Goal: Task Accomplishment & Management: Complete application form

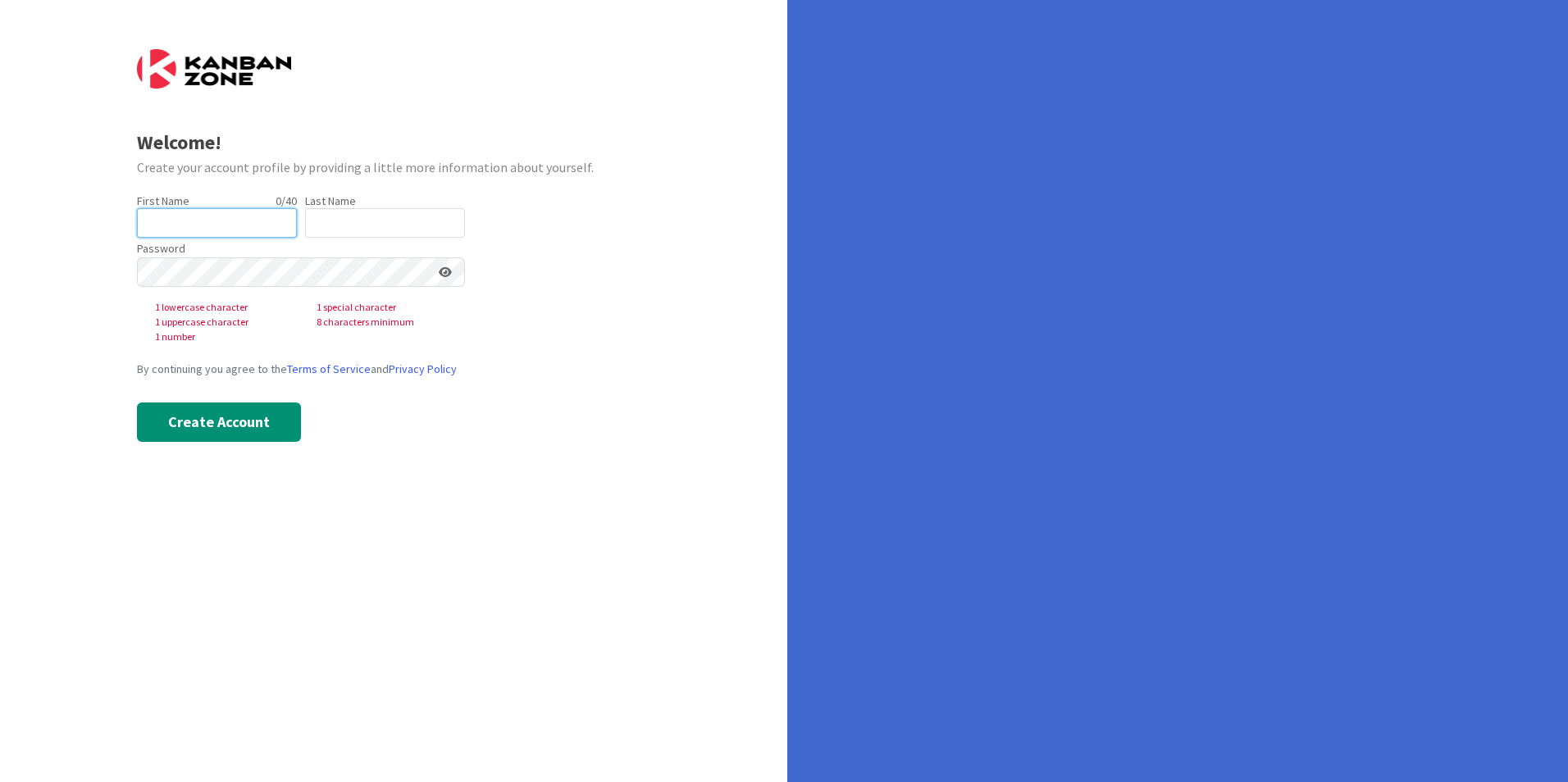
click at [188, 219] on input "text" at bounding box center [217, 223] width 160 height 30
type input "[PERSON_NAME]"
click at [332, 226] on input "text" at bounding box center [385, 223] width 160 height 30
type input "[PERSON_NAME]"
click at [228, 226] on input "[PERSON_NAME]" at bounding box center [217, 223] width 160 height 30
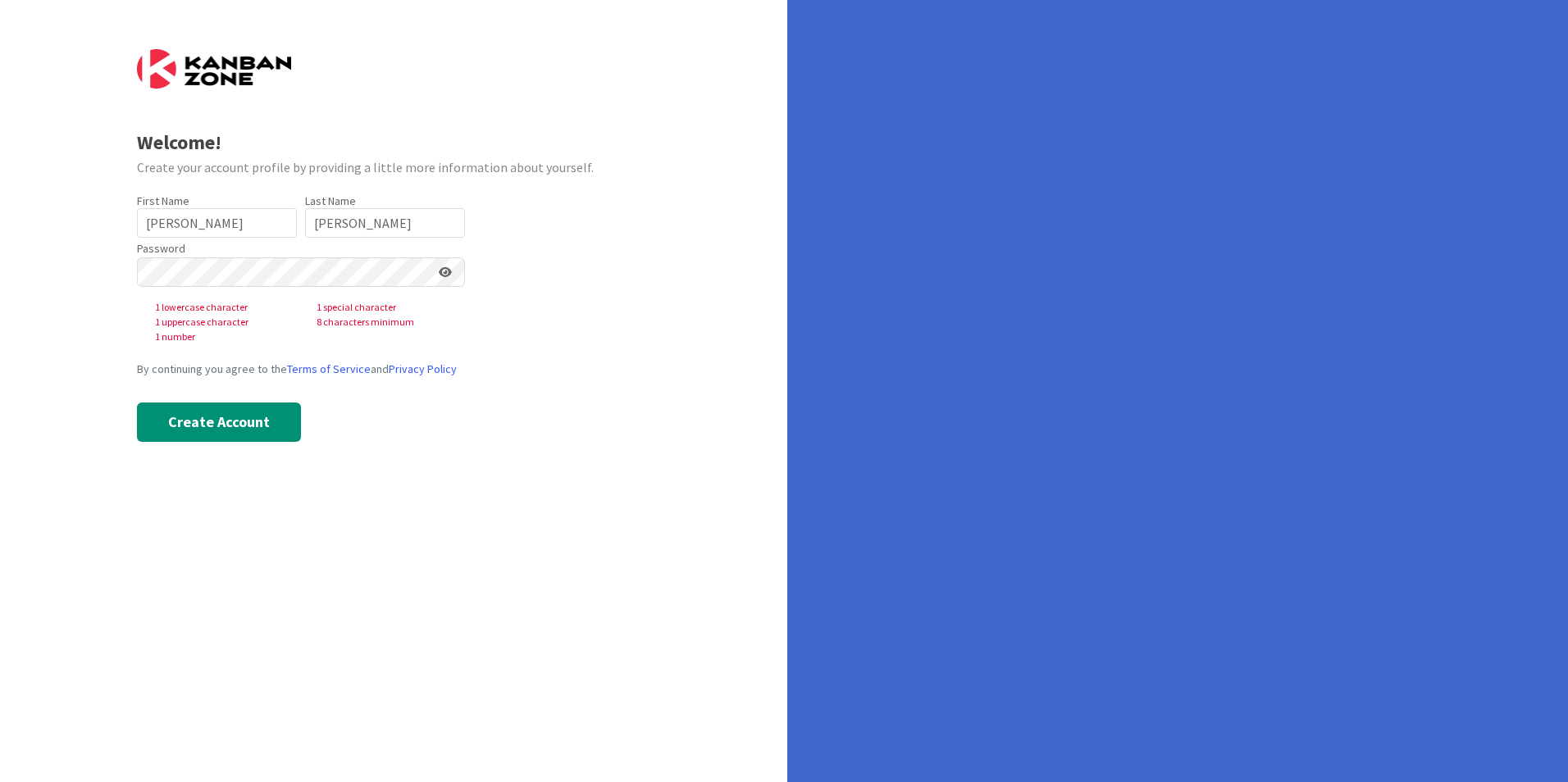
click at [111, 334] on div "Welcome! Create your account profile by providing a little more information abo…" at bounding box center [394, 391] width 787 height 782
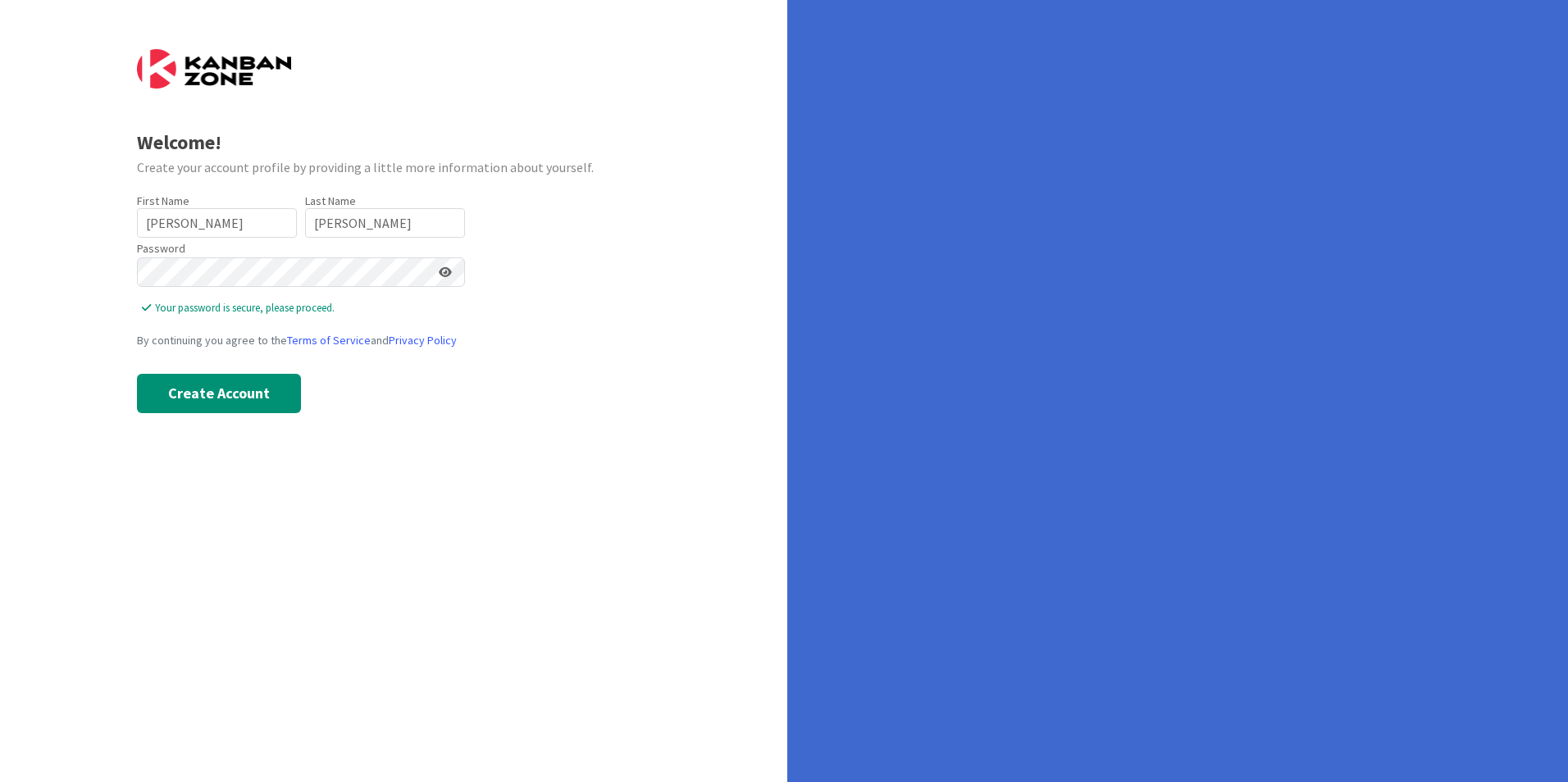
click at [356, 535] on div "Welcome! Create your account profile by providing a little more information abo…" at bounding box center [394, 391] width 787 height 782
click at [236, 392] on button "Create Account" at bounding box center [219, 393] width 164 height 39
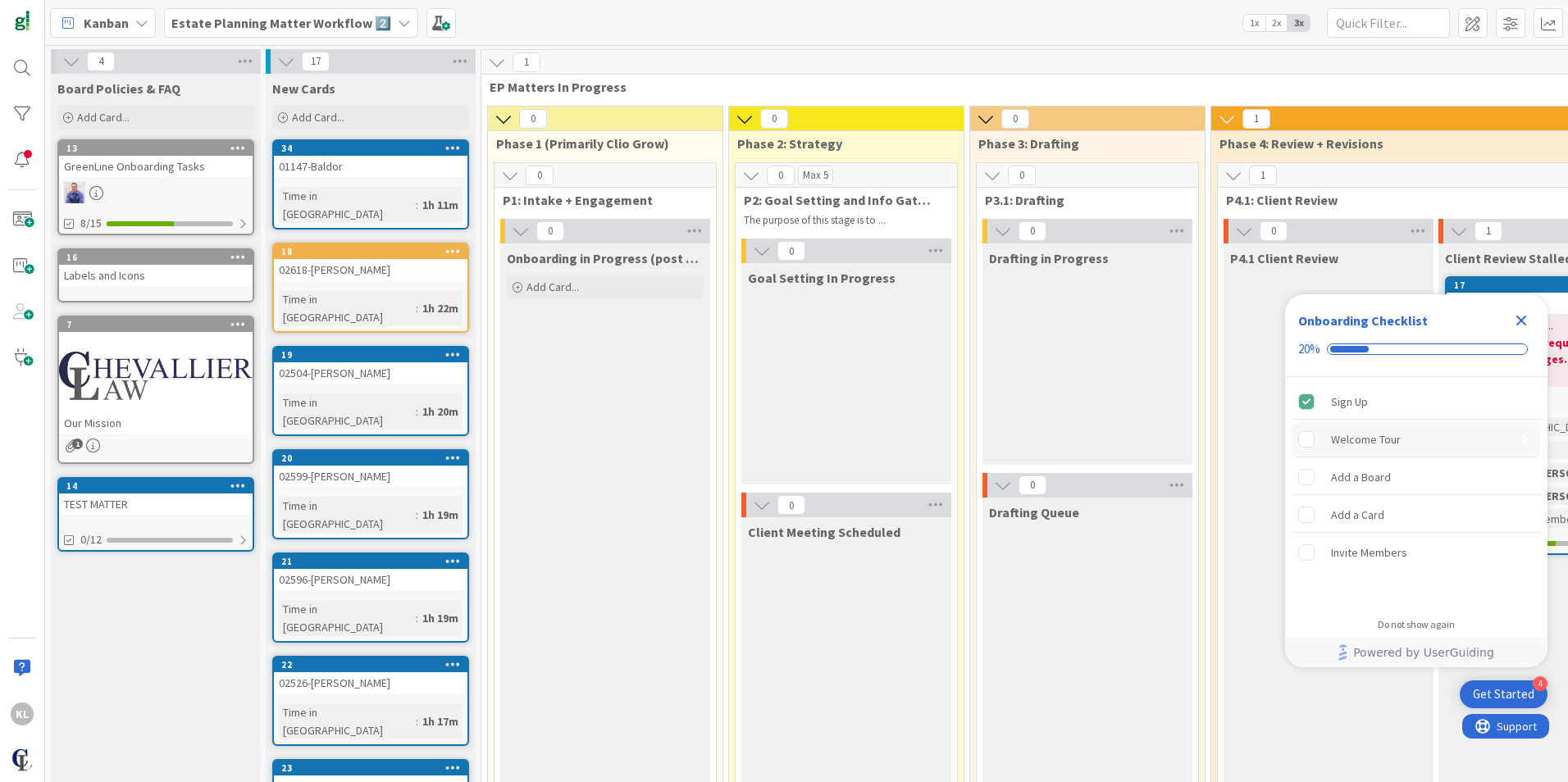
click at [1334, 447] on div "Welcome Tour" at bounding box center [1366, 439] width 70 height 20
